Goal: Information Seeking & Learning: Learn about a topic

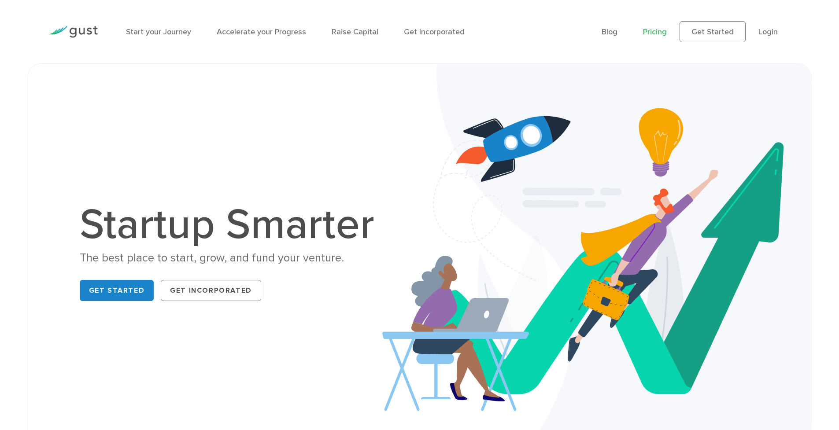
click at [664, 29] on link "Pricing" at bounding box center [655, 31] width 24 height 9
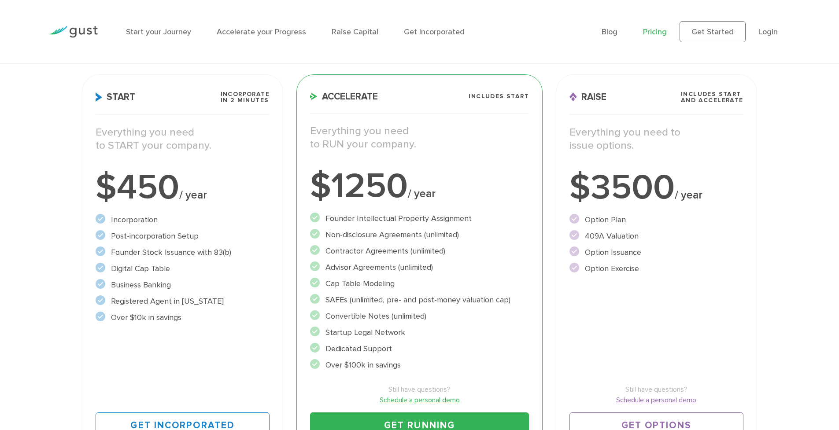
scroll to position [80, 0]
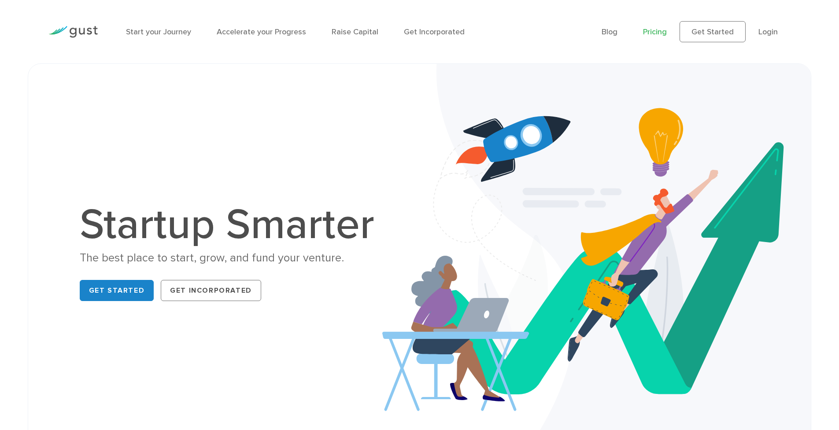
click at [655, 31] on link "Pricing" at bounding box center [655, 31] width 24 height 9
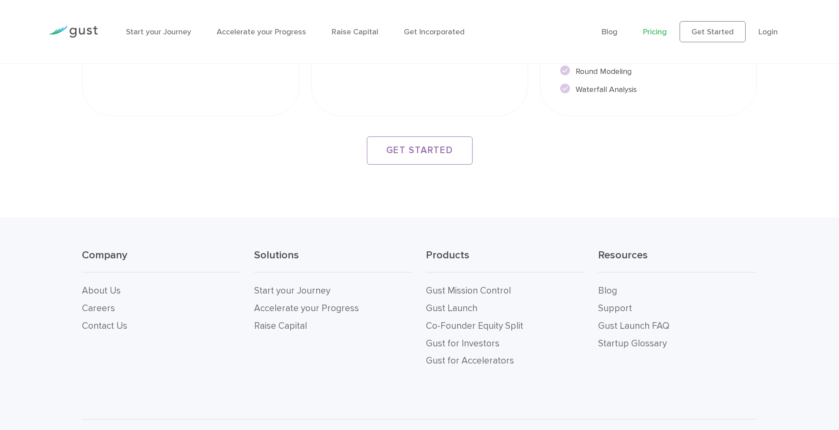
scroll to position [1693, 0]
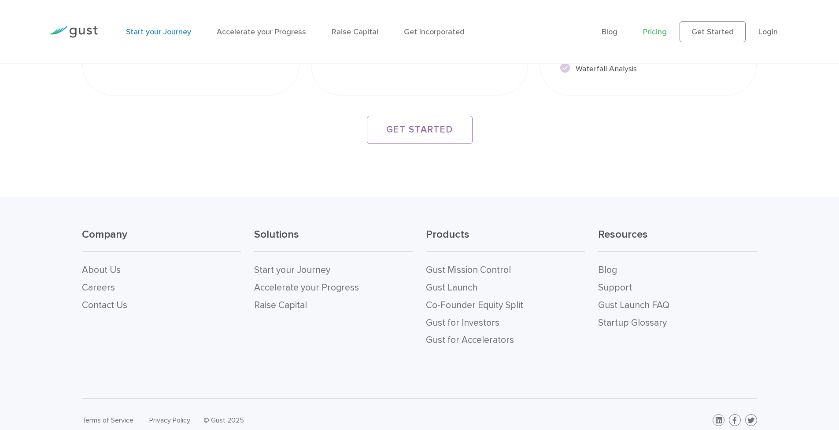
click at [170, 30] on link "Start your Journey" at bounding box center [158, 31] width 65 height 9
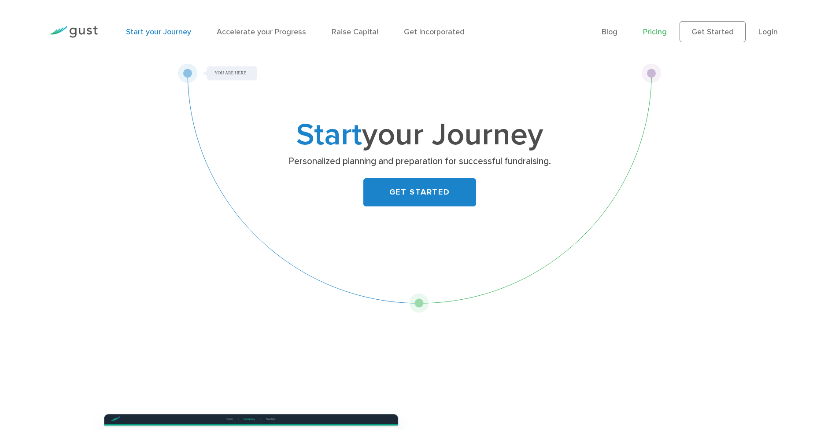
click at [658, 36] on link "Pricing" at bounding box center [655, 31] width 24 height 9
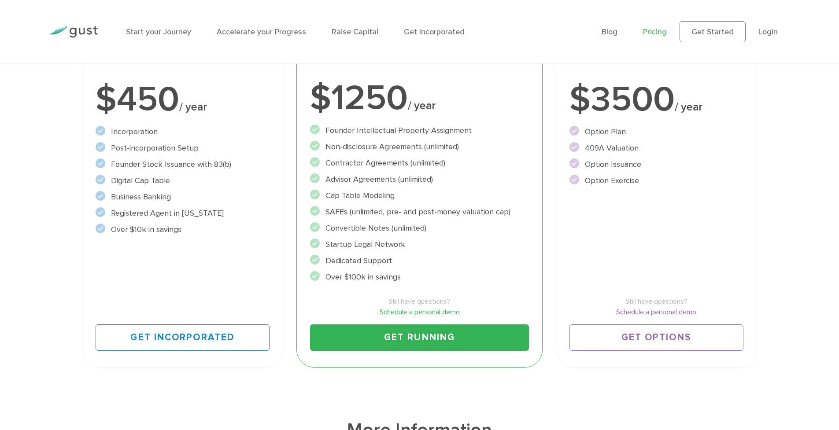
scroll to position [142, 0]
